Goal: Task Accomplishment & Management: Manage account settings

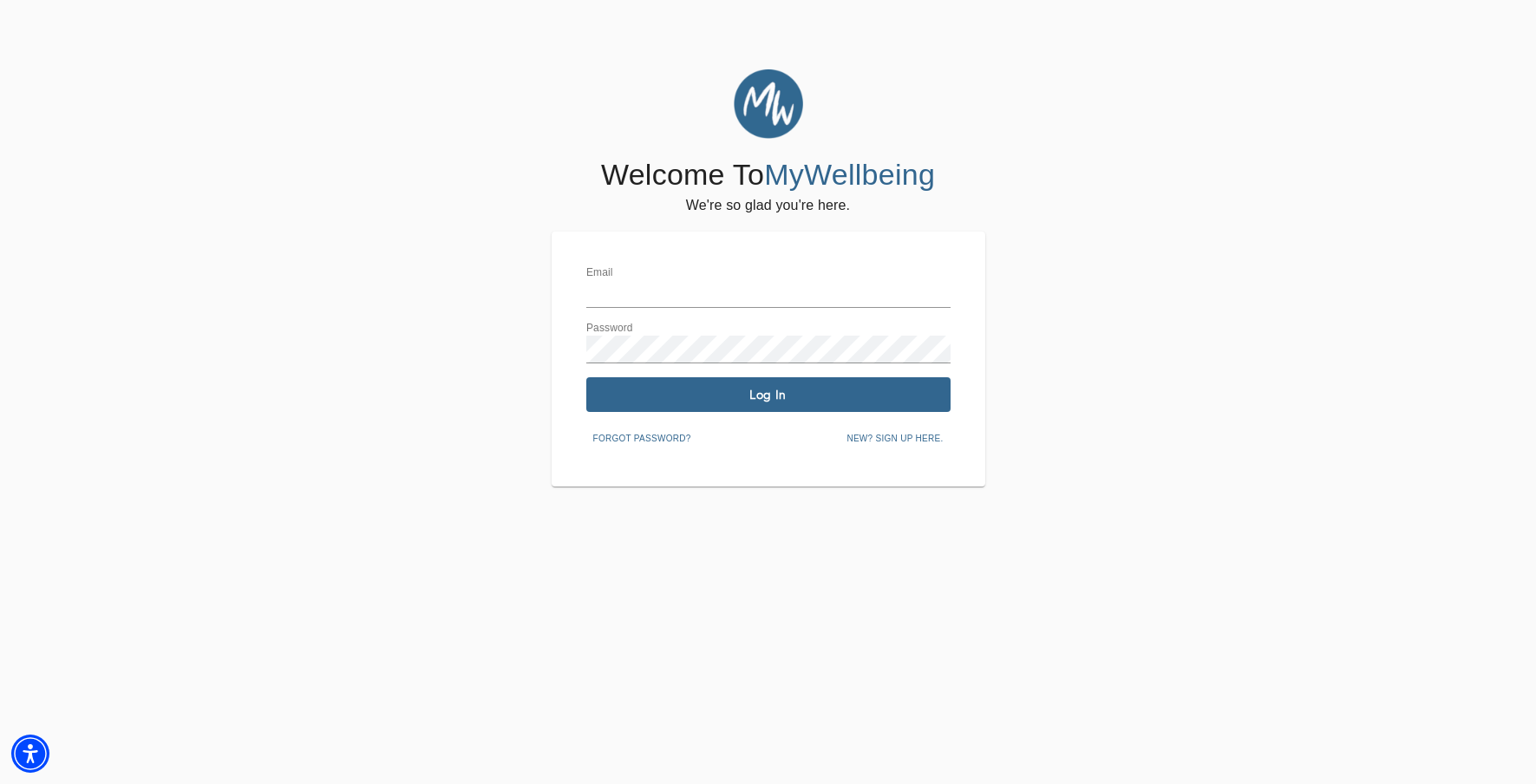
type input "carloblackmore@icloud.com"
click at [713, 300] on input "carloblackmore@icloud.com" at bounding box center [768, 294] width 365 height 27
click at [714, 299] on input "carloblackmore@icloud.com" at bounding box center [768, 294] width 365 height 27
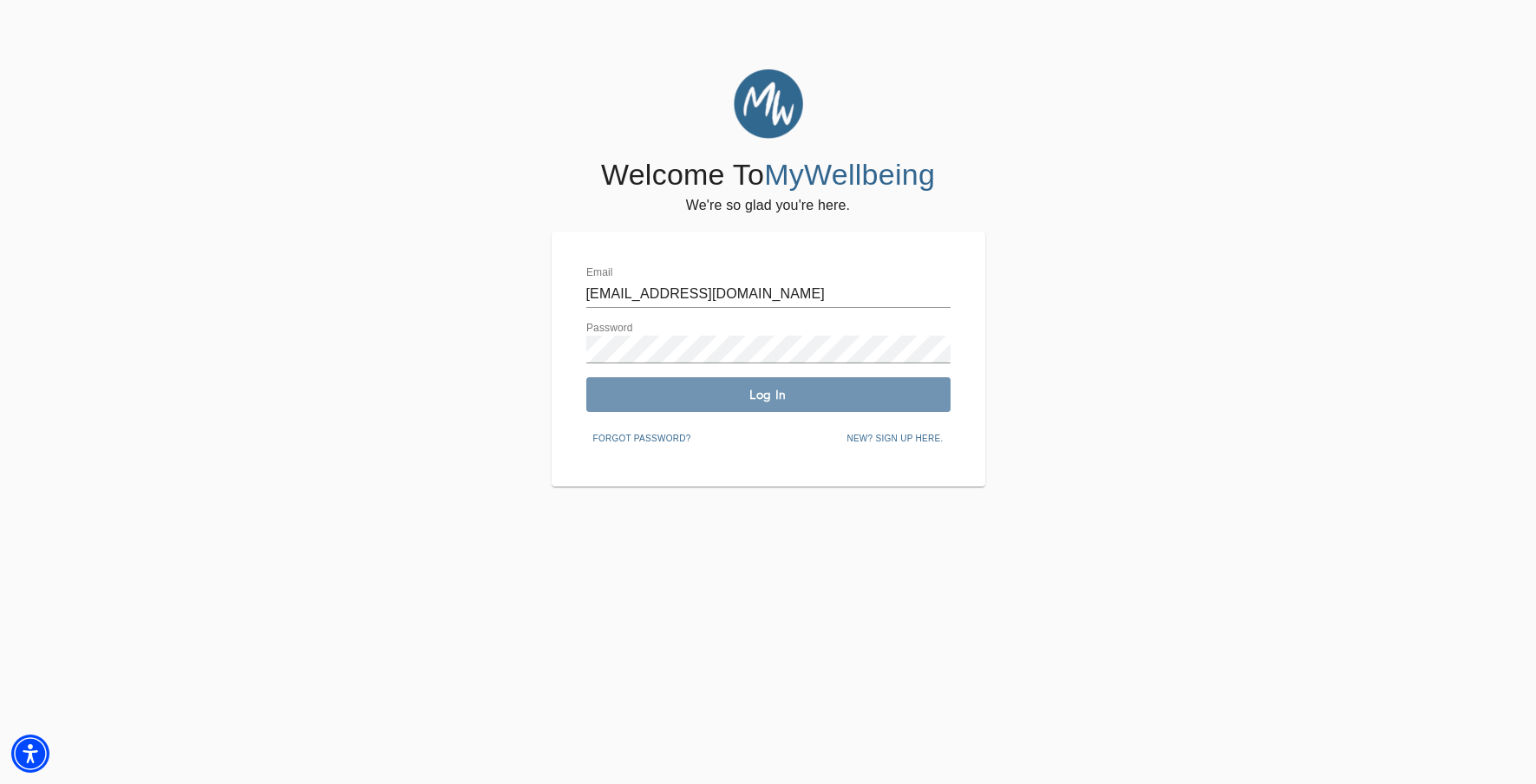
click at [628, 392] on span "Log In" at bounding box center [768, 395] width 351 height 16
